Goal: Complete application form: Fill out and submit a form for a specific purpose

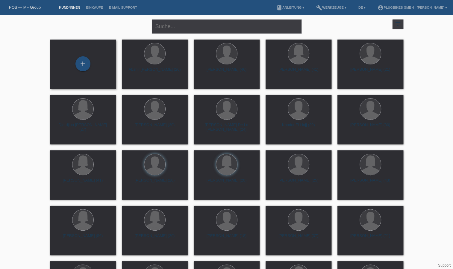
click at [92, 54] on div "+" at bounding box center [83, 64] width 66 height 49
click at [86, 64] on div "+" at bounding box center [82, 63] width 15 height 15
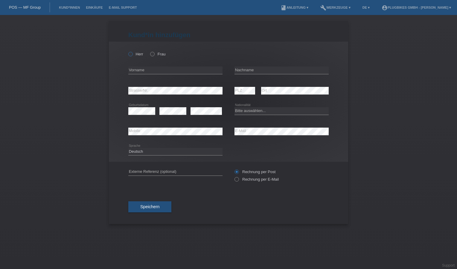
click at [127, 51] on icon at bounding box center [127, 51] width 0 height 0
click at [129, 53] on input "Herr" at bounding box center [130, 54] width 4 height 4
radio input "true"
click at [148, 75] on div "error Vorname" at bounding box center [175, 70] width 94 height 20
click at [148, 73] on input "text" at bounding box center [175, 69] width 94 height 7
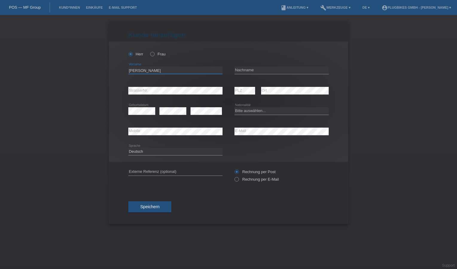
type input "[PERSON_NAME]"
type input "Valente"
select select "IT"
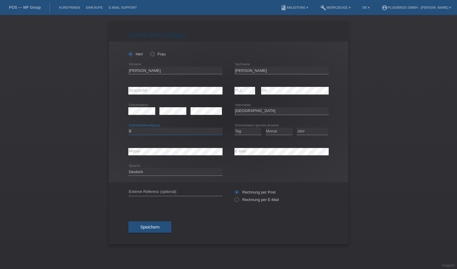
select select "C"
select select "01"
select select "10"
select select "1972"
click at [148, 218] on div "Speichern" at bounding box center [228, 227] width 201 height 35
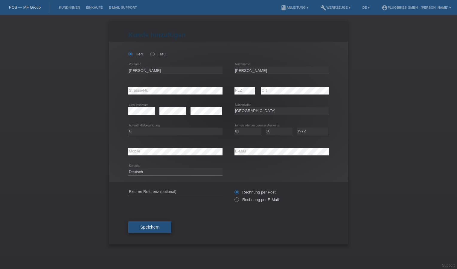
click at [150, 221] on button "Speichern" at bounding box center [149, 226] width 43 height 11
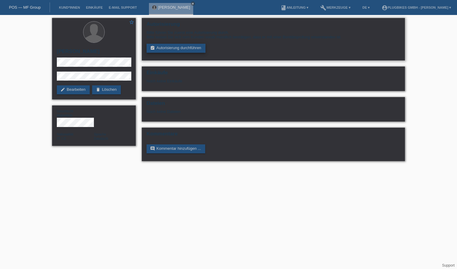
click at [193, 50] on link "assignment_turned_in Autorisierung durchführen" at bounding box center [176, 48] width 59 height 9
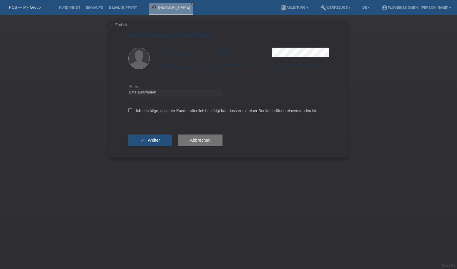
click at [130, 115] on div "Ich bestätige, dass der Kunde mündlich bestätigt hat, dass er mit einer Bonität…" at bounding box center [228, 112] width 201 height 20
click at [133, 109] on label "Ich bestätige, dass der Kunde mündlich bestätigt hat, dass er mit einer Bonität…" at bounding box center [222, 110] width 189 height 4
click at [132, 109] on input "Ich bestätige, dass der Kunde mündlich bestätigt hat, dass er mit einer Bonität…" at bounding box center [130, 110] width 4 height 4
checkbox input "true"
click at [141, 96] on div "Bitte auswählen CHF 1.00 - CHF 499.00 CHF 500.00 - CHF 1'999.00 CHF 2'000.00 - …" at bounding box center [175, 92] width 94 height 20
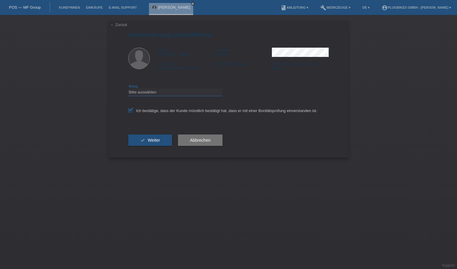
click at [145, 92] on select "Bitte auswählen CHF 1.00 - CHF 499.00 CHF 500.00 - CHF 1'999.00 CHF 2'000.00 - …" at bounding box center [175, 92] width 94 height 7
select select "3"
click at [128, 89] on select "Bitte auswählen CHF 1.00 - CHF 499.00 CHF 500.00 - CHF 1'999.00 CHF 2'000.00 - …" at bounding box center [175, 92] width 94 height 7
click at [157, 136] on button "check Weiter" at bounding box center [150, 139] width 44 height 11
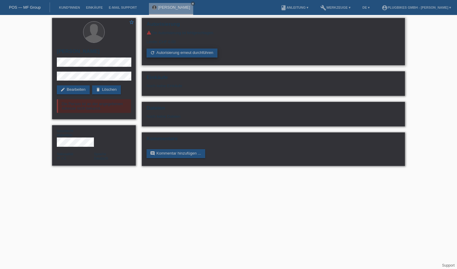
click at [166, 54] on link "refresh Autorisierung erneut durchführen" at bounding box center [182, 52] width 71 height 9
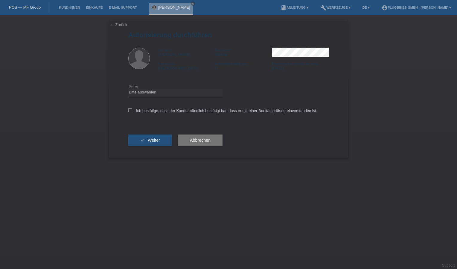
click at [118, 30] on div "← Zurück Autorisierung durchführen Vorname [PERSON_NAME] Nachname [PERSON_NAME]…" at bounding box center [228, 89] width 239 height 136
click at [117, 25] on link "← Zurück" at bounding box center [118, 24] width 17 height 4
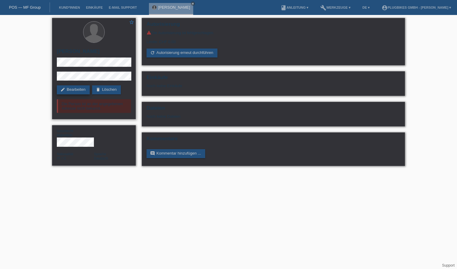
click at [74, 92] on link "edit Bearbeiten" at bounding box center [73, 89] width 33 height 9
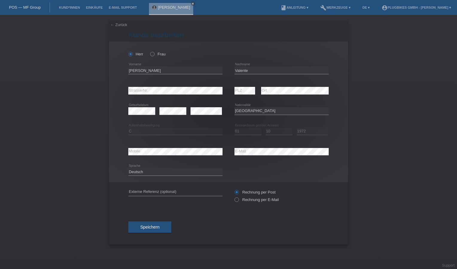
select select "IT"
select select "C"
select select "01"
select select "10"
select select "1972"
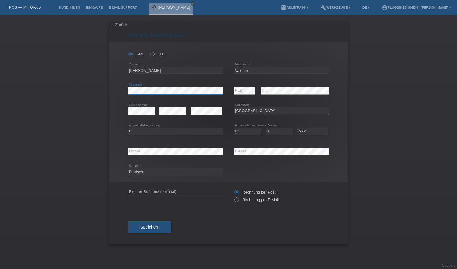
click at [98, 98] on div "← Zurück Kunde bearbeiten Herr Frau Mauro error Vorname Valente" at bounding box center [228, 142] width 457 height 254
click at [166, 222] on button "Speichern" at bounding box center [149, 226] width 43 height 11
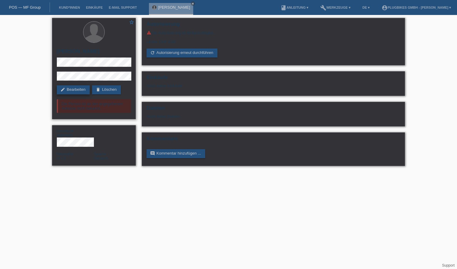
click at [78, 90] on link "edit Bearbeiten" at bounding box center [73, 89] width 33 height 9
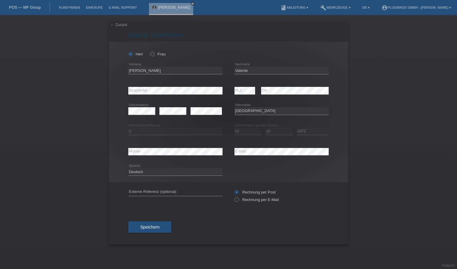
select select "IT"
select select "C"
select select "01"
select select "10"
select select "1972"
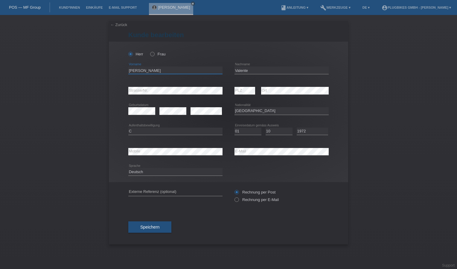
drag, startPoint x: 144, startPoint y: 71, endPoint x: 67, endPoint y: 77, distance: 77.4
click at [84, 77] on div "← Zurück [PERSON_NAME] bearbeiten [PERSON_NAME] Frau Mauro error Vorname [PERSO…" at bounding box center [228, 142] width 457 height 254
type input "Aroa"
click at [111, 86] on div "Herr Frau Aroa error Vorname" at bounding box center [228, 112] width 239 height 140
click at [111, 118] on div "Herr Frau Aroa error Vorname" at bounding box center [228, 112] width 239 height 140
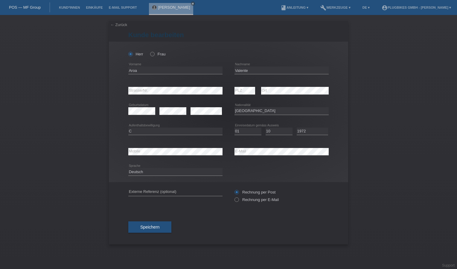
click at [168, 107] on div "error" at bounding box center [173, 111] width 27 height 20
click at [245, 130] on select "Tag 01 02 03 04 05 06 07 08 09 10 11" at bounding box center [248, 130] width 27 height 7
select select "29"
click at [235, 127] on select "Tag 01 02 03 04 05 06 07 08 09 10 11" at bounding box center [248, 130] width 27 height 7
click at [274, 132] on select "Monat 01 02 03 04 05 06 07 08 09 10 11" at bounding box center [279, 130] width 27 height 7
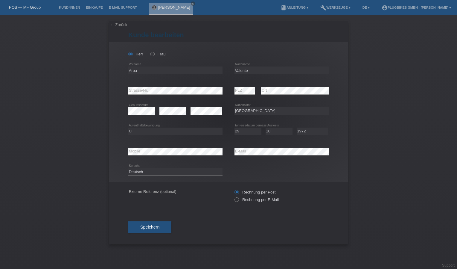
select select "07"
click at [266, 127] on select "Monat 01 02 03 04 05 06 07 08 09 10 11" at bounding box center [279, 130] width 27 height 7
click at [306, 127] on div "Jahr 2025 2024 2023 2022 2021 2020 2019 2018 2017" at bounding box center [312, 131] width 31 height 20
click at [307, 129] on select "Jahr 2025 2024 2023 2022 2021 2020 2019 2018 2017 2016 2015 2014 2013 2012 2011…" at bounding box center [312, 130] width 31 height 7
select select "1998"
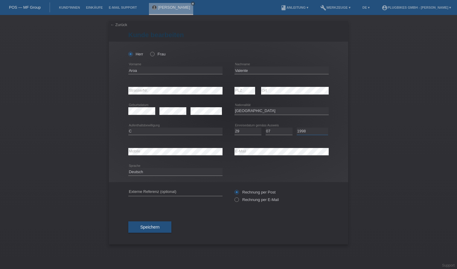
click at [297, 127] on select "Jahr 2025 2024 2023 2022 2021 2020 2019 2018 2017 2016 2015 2014 2013 2012 2011…" at bounding box center [312, 130] width 31 height 7
click at [343, 116] on div "Herr Frau Aroa error Vorname" at bounding box center [228, 112] width 239 height 140
click at [140, 230] on button "Speichern" at bounding box center [149, 226] width 43 height 11
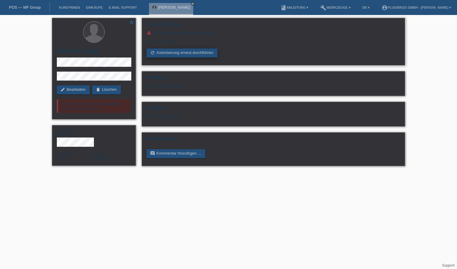
click at [204, 55] on link "refresh Autorisierung erneut durchführen" at bounding box center [182, 52] width 71 height 9
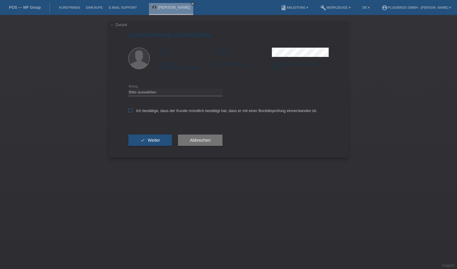
click at [129, 112] on icon at bounding box center [130, 110] width 4 height 4
click at [129, 112] on input "Ich bestätige, dass der Kunde mündlich bestätigt hat, dass er mit einer Bonität…" at bounding box center [130, 110] width 4 height 4
checkbox input "true"
click at [140, 91] on select "Bitte auswählen CHF 1.00 - CHF 499.00 CHF 500.00 - CHF 1'999.00 CHF 2'000.00 - …" at bounding box center [175, 92] width 94 height 7
select select "3"
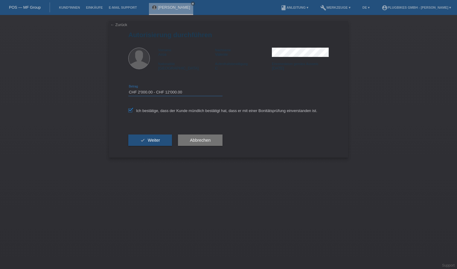
click at [128, 89] on select "Bitte auswählen CHF 1.00 - CHF 499.00 CHF 500.00 - CHF 1'999.00 CHF 2'000.00 - …" at bounding box center [175, 92] width 94 height 7
click at [153, 139] on span "Weiter" at bounding box center [154, 140] width 12 height 5
